Goal: Task Accomplishment & Management: Use online tool/utility

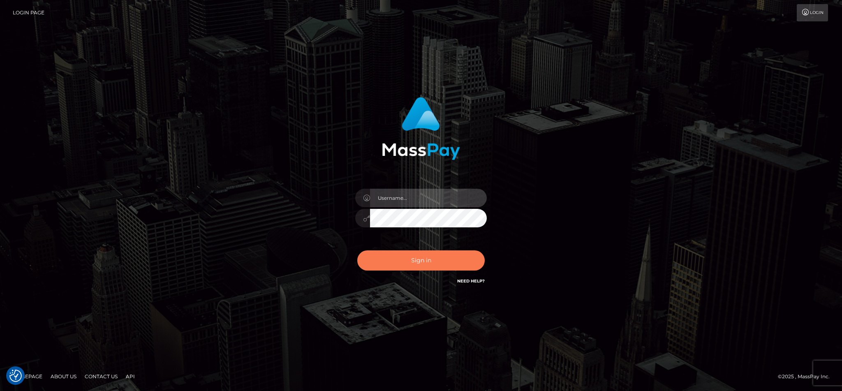
type input "cgomez.nvision"
click at [439, 260] on button "Sign in" at bounding box center [420, 260] width 127 height 20
type input "cgomez.nvision"
click at [439, 260] on button "Sign in" at bounding box center [420, 260] width 127 height 20
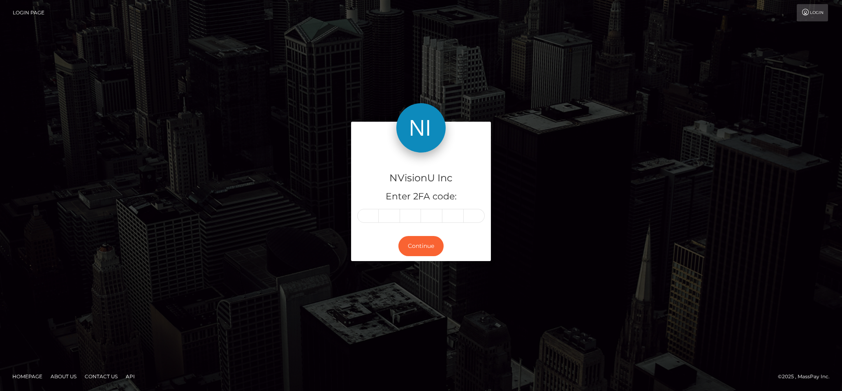
type input "2"
type input "5"
type input "6"
type input "5"
type input "8"
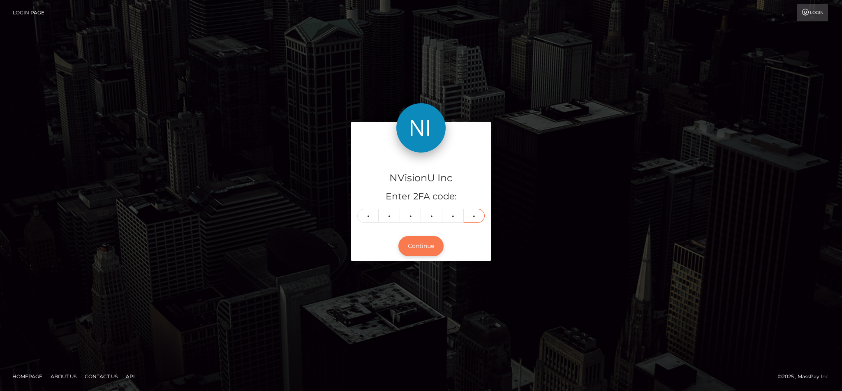
type input "6"
click at [426, 249] on button "Continue" at bounding box center [420, 246] width 45 height 20
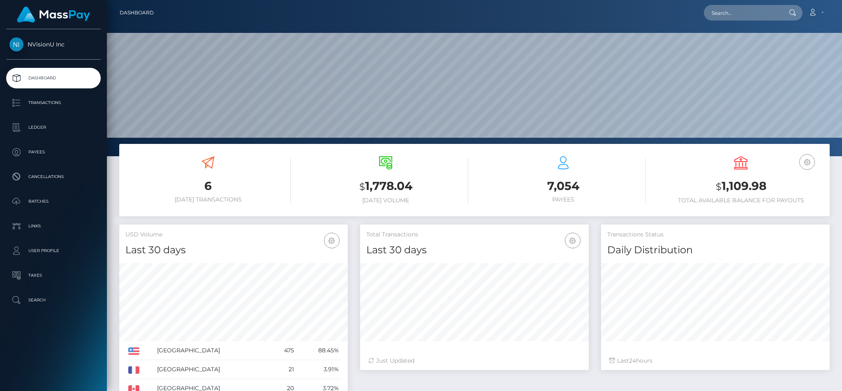
scroll to position [146, 228]
click at [754, 16] on input "text" at bounding box center [742, 13] width 77 height 16
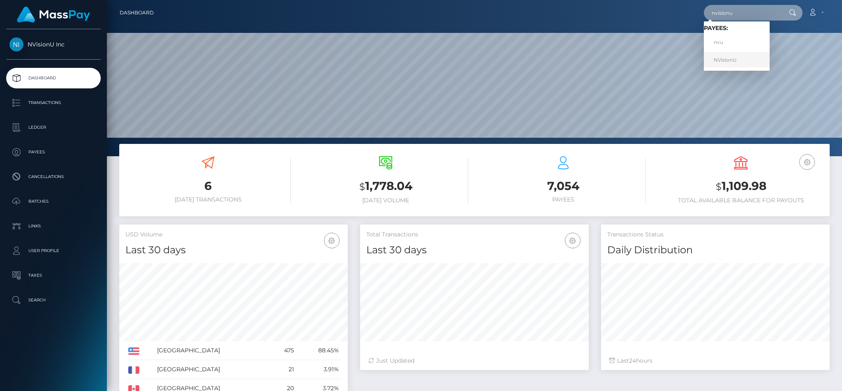
type input "nvisionu"
click at [726, 62] on link "NVisionU" at bounding box center [737, 59] width 66 height 15
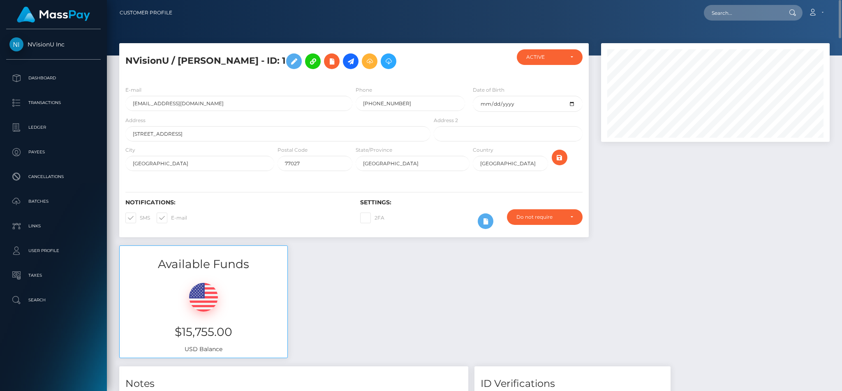
scroll to position [0, 0]
click at [741, 18] on input "text" at bounding box center [742, 13] width 77 height 16
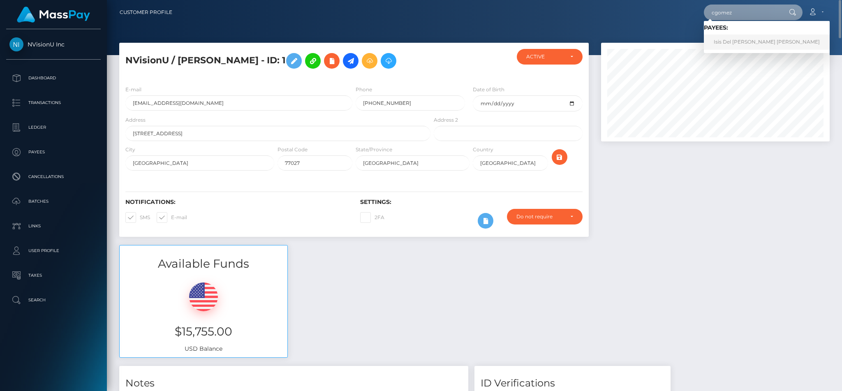
type input "cgomez"
click at [755, 38] on link "Isis Del Carmen Gomez Merino" at bounding box center [767, 42] width 126 height 15
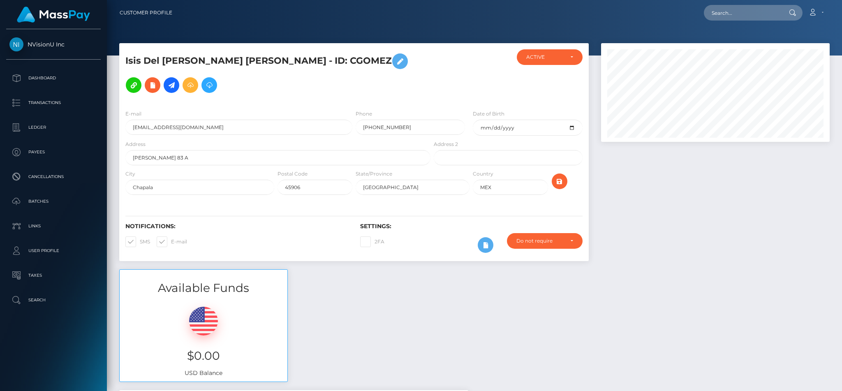
scroll to position [99, 228]
click at [185, 85] on icon at bounding box center [190, 85] width 10 height 10
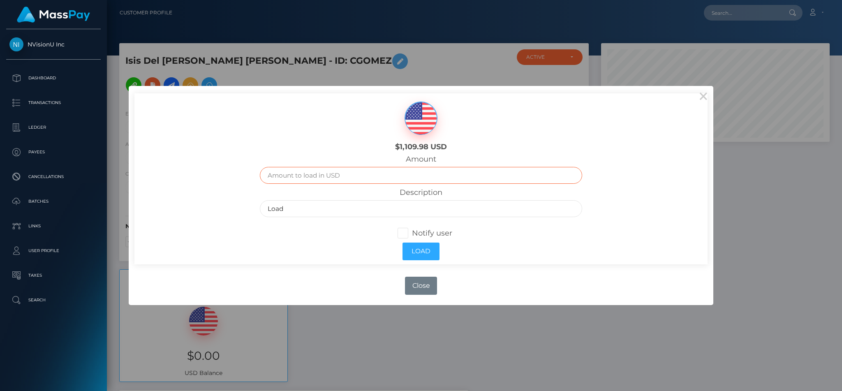
click at [296, 179] on input "text" at bounding box center [421, 175] width 322 height 17
type input "15500"
click at [417, 256] on button "Load" at bounding box center [420, 252] width 37 height 18
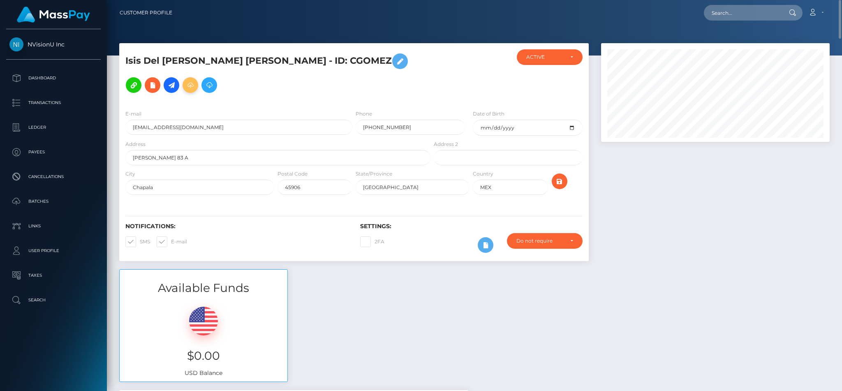
click at [185, 89] on icon at bounding box center [190, 85] width 10 height 10
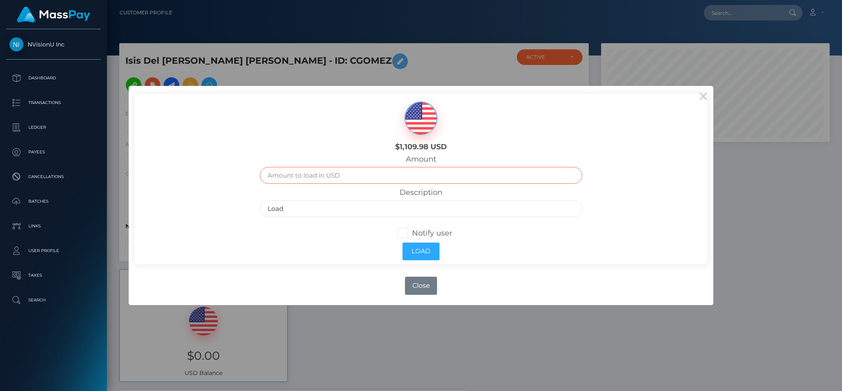
click at [347, 173] on input "text" at bounding box center [421, 175] width 322 height 17
click at [489, 35] on div "× $1,109.98 USD Amount Description Load Notify user Load OK No Close" at bounding box center [421, 195] width 842 height 391
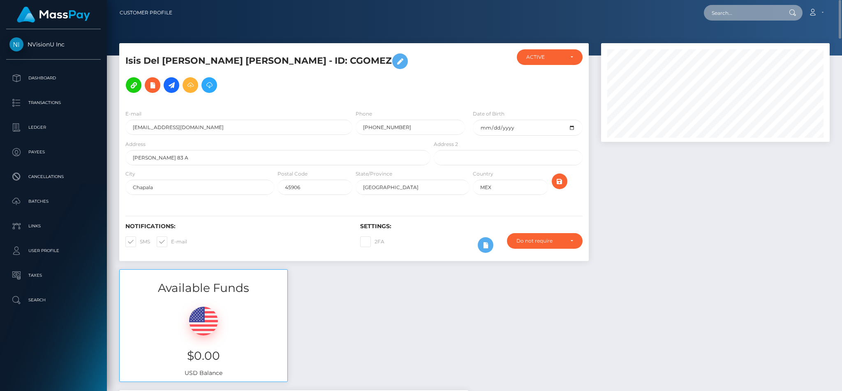
click at [727, 14] on input "text" at bounding box center [742, 13] width 77 height 16
click at [727, 14] on input "Nbiso" at bounding box center [742, 13] width 77 height 16
type input "N"
type input "nvisionu"
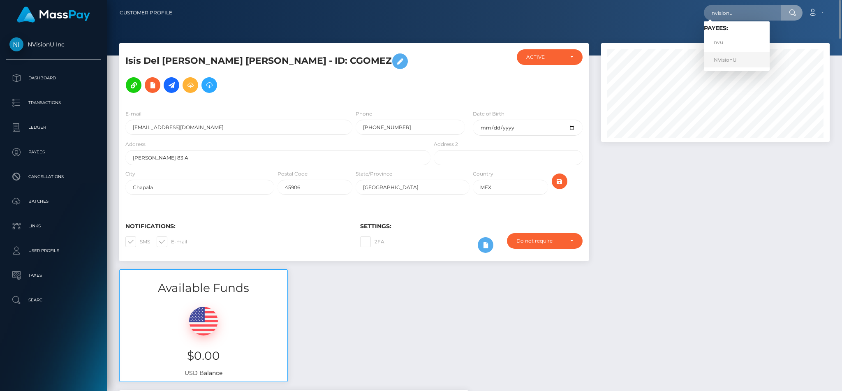
click at [724, 55] on link "NVisionU" at bounding box center [737, 59] width 66 height 15
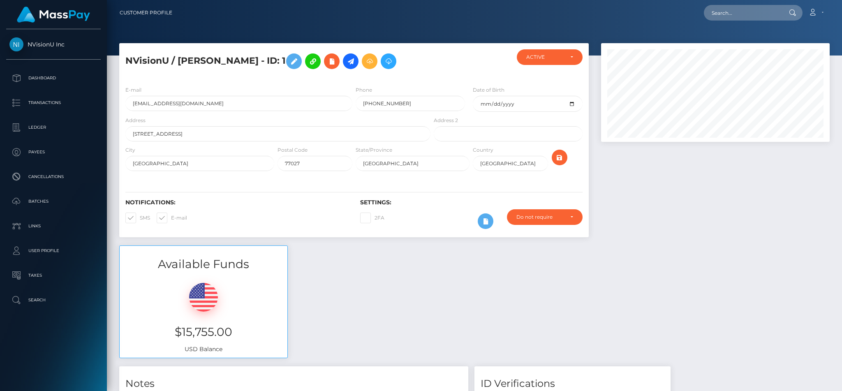
scroll to position [99, 228]
click at [384, 67] on icon at bounding box center [389, 61] width 10 height 10
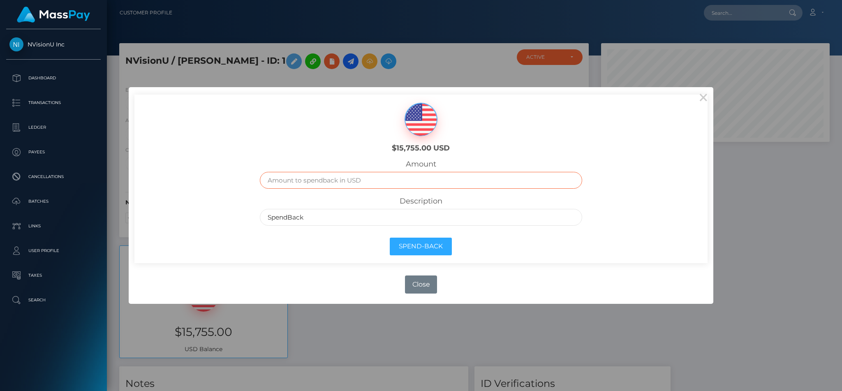
click at [285, 180] on input "text" at bounding box center [421, 180] width 322 height 17
type input "15500"
click at [431, 244] on button "Spend-Back" at bounding box center [421, 247] width 62 height 18
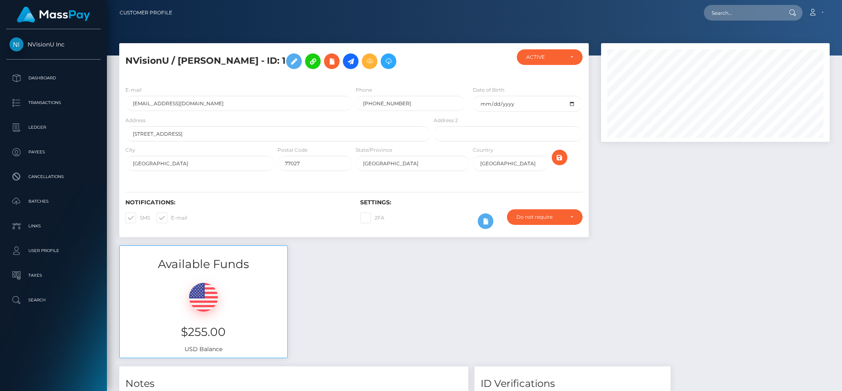
scroll to position [99, 228]
click at [716, 16] on input "text" at bounding box center [742, 13] width 77 height 16
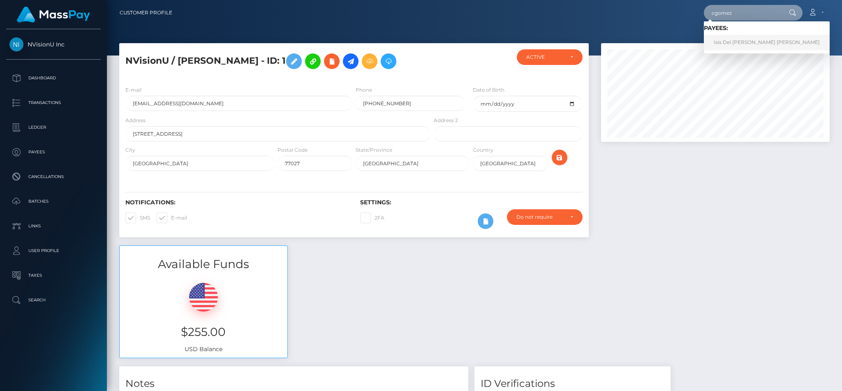
type input "cgomez"
click at [739, 40] on link "Isis Del [PERSON_NAME] [PERSON_NAME]" at bounding box center [767, 42] width 126 height 15
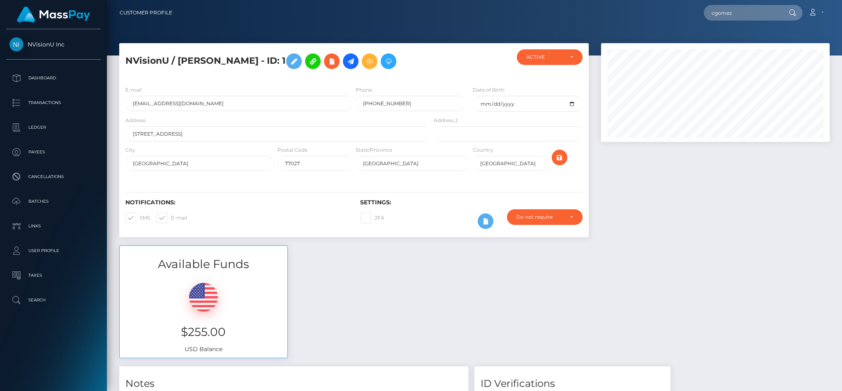
click at [739, 40] on div at bounding box center [474, 27] width 735 height 55
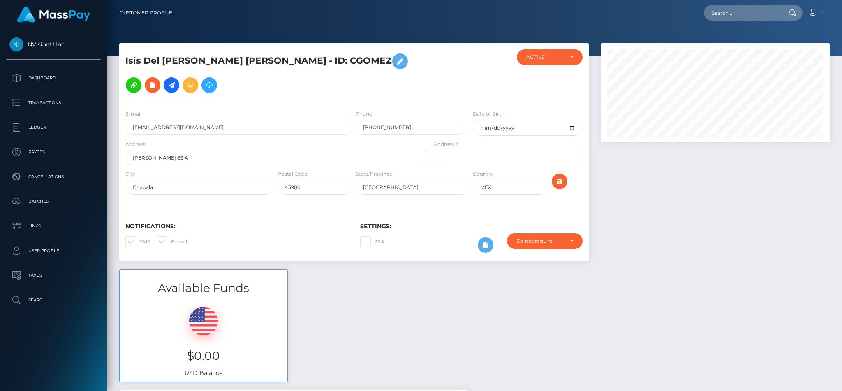
scroll to position [99, 228]
click at [185, 84] on icon at bounding box center [190, 85] width 10 height 10
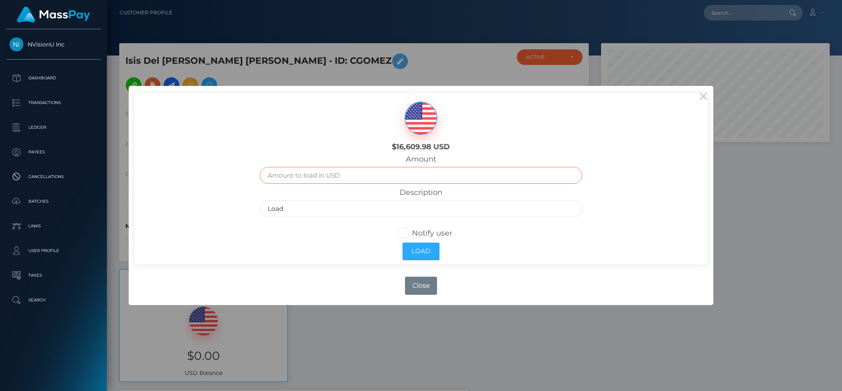
click at [293, 177] on input "text" at bounding box center [421, 175] width 322 height 17
type input "15500"
click at [413, 244] on button "Load" at bounding box center [420, 252] width 37 height 18
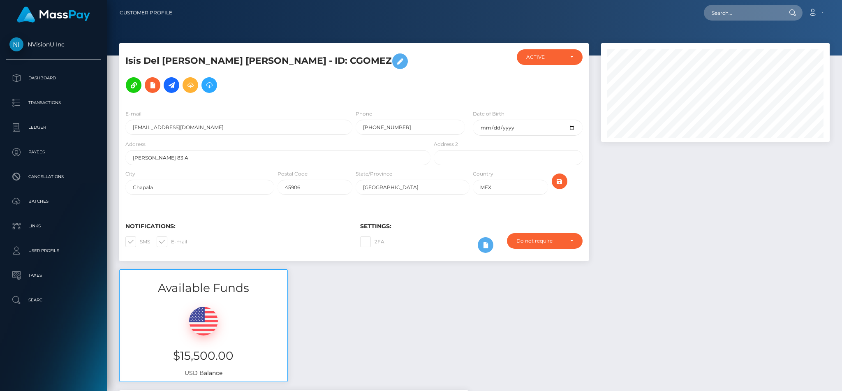
scroll to position [99, 228]
